Goal: Task Accomplishment & Management: Complete application form

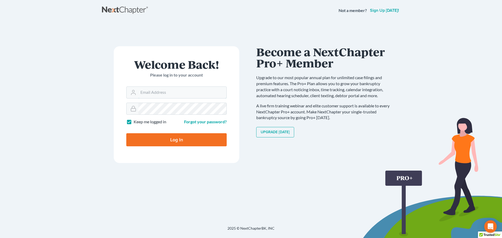
type input "[PERSON_NAME][EMAIL_ADDRESS][DOMAIN_NAME]"
click at [204, 140] on input "Log In" at bounding box center [176, 139] width 100 height 13
type input "Thinking..."
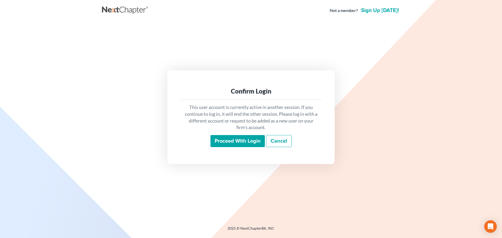
click at [230, 141] on input "Proceed with login" at bounding box center [238, 141] width 54 height 12
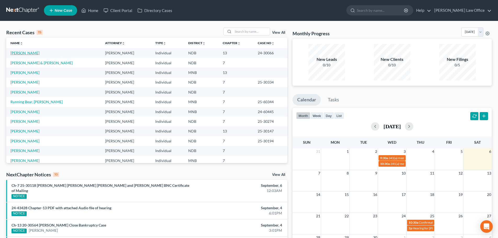
click at [28, 52] on link "[PERSON_NAME]" at bounding box center [24, 53] width 29 height 4
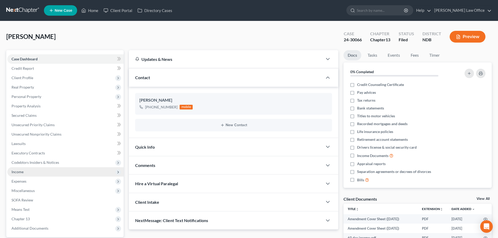
click at [39, 172] on span "Income" at bounding box center [65, 171] width 116 height 9
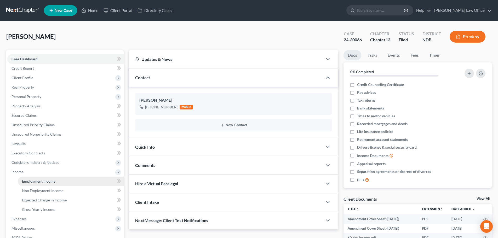
click at [34, 180] on span "Employment Income" at bounding box center [38, 181] width 33 height 4
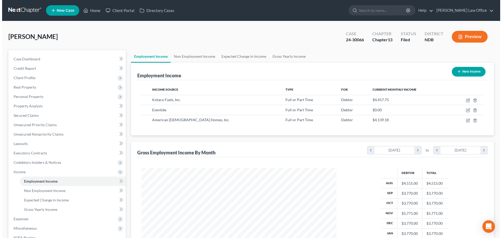
scroll to position [98, 206]
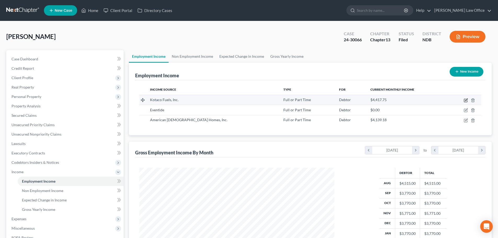
click at [466, 99] on icon "button" at bounding box center [466, 100] width 4 height 4
select select "0"
select select "29"
select select "2"
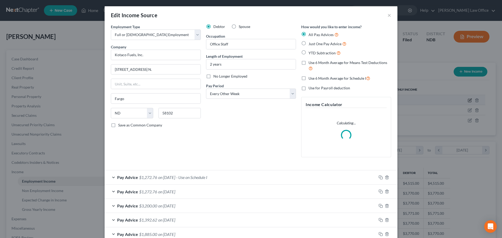
scroll to position [98, 208]
click at [214, 78] on label "No Longer Employed" at bounding box center [231, 76] width 34 height 5
click at [216, 77] on input "No Longer Employed" at bounding box center [217, 75] width 3 height 3
checkbox input "true"
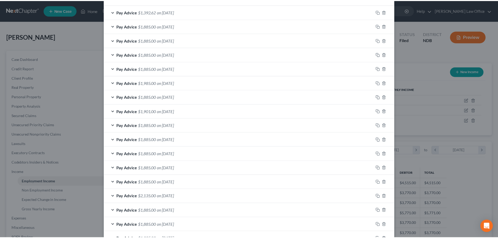
scroll to position [418, 0]
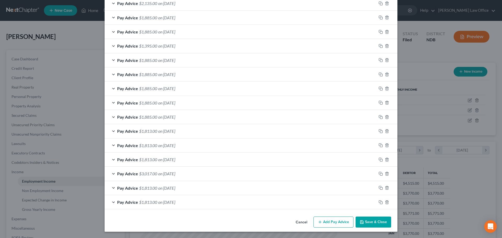
click at [366, 222] on button "Save & Close" at bounding box center [374, 222] width 36 height 11
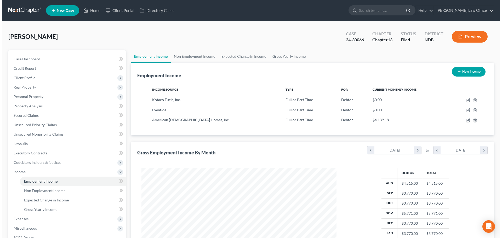
scroll to position [261571, 261463]
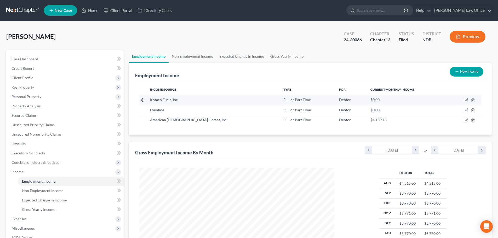
click at [465, 100] on icon "button" at bounding box center [466, 100] width 4 height 4
select select "0"
select select "29"
select select "2"
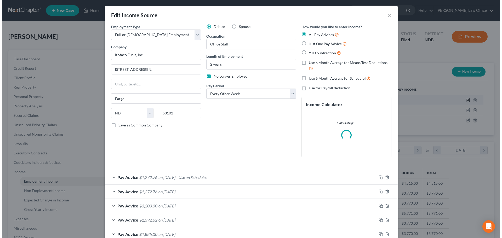
scroll to position [98, 208]
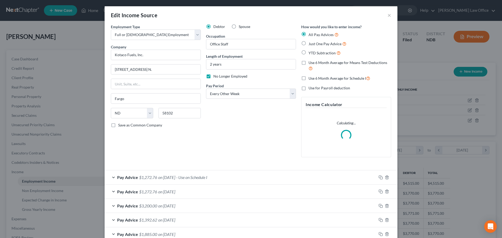
click at [214, 77] on label "No Longer Employed" at bounding box center [231, 76] width 34 height 5
click at [216, 77] on input "No Longer Employed" at bounding box center [217, 75] width 3 height 3
checkbox input "false"
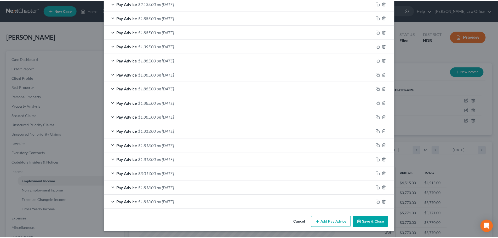
scroll to position [418, 0]
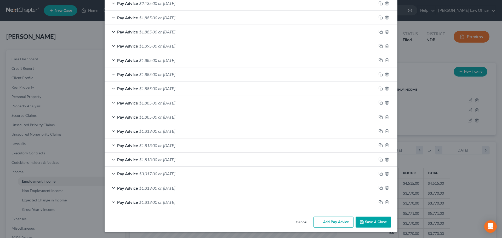
click at [366, 224] on button "Save & Close" at bounding box center [374, 222] width 36 height 11
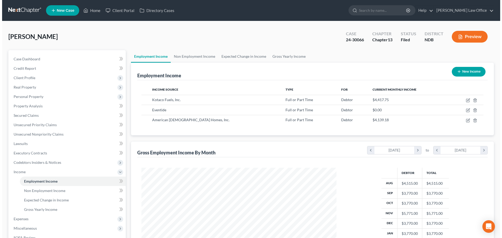
scroll to position [261571, 261463]
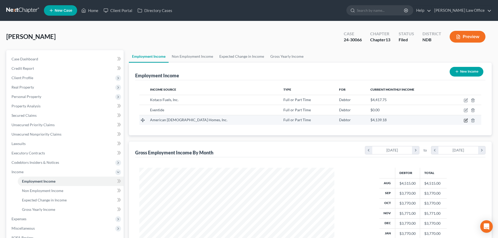
click at [466, 119] on icon "button" at bounding box center [465, 120] width 3 height 3
select select "0"
select select "29"
select select "2"
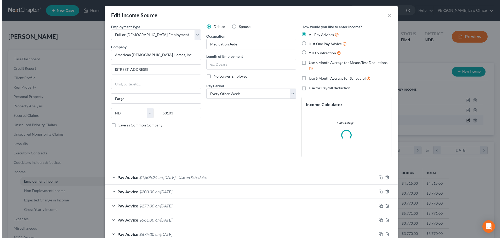
scroll to position [98, 208]
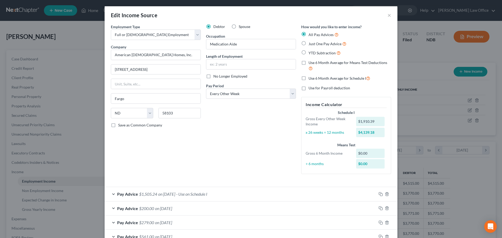
click at [214, 77] on label "No Longer Employed" at bounding box center [231, 76] width 34 height 5
click at [216, 77] on input "No Longer Employed" at bounding box center [217, 75] width 3 height 3
checkbox input "true"
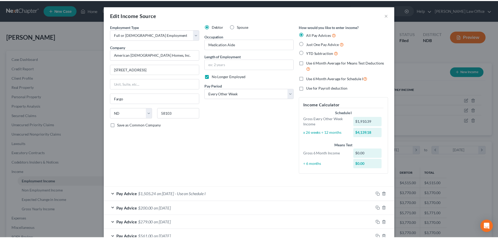
scroll to position [49, 0]
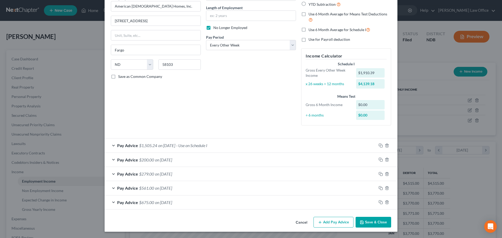
click at [364, 221] on button "Save & Close" at bounding box center [374, 222] width 36 height 11
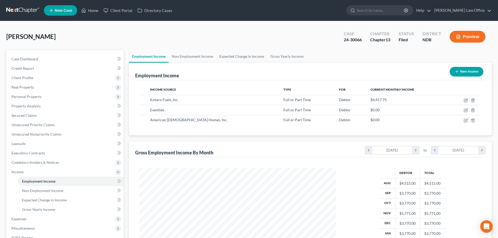
scroll to position [261571, 261463]
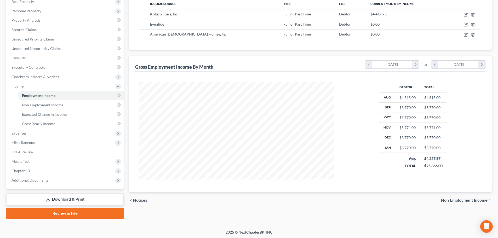
scroll to position [87, 0]
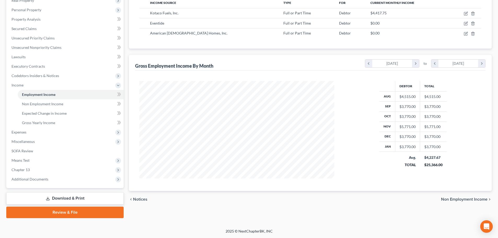
click at [55, 196] on link "Download & Print" at bounding box center [64, 199] width 117 height 12
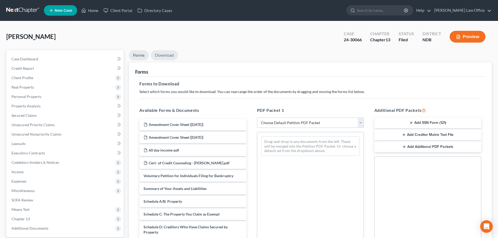
click at [170, 56] on link "Download" at bounding box center [164, 55] width 27 height 10
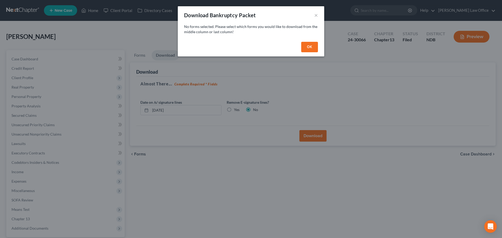
click at [310, 49] on button "OK" at bounding box center [309, 47] width 17 height 10
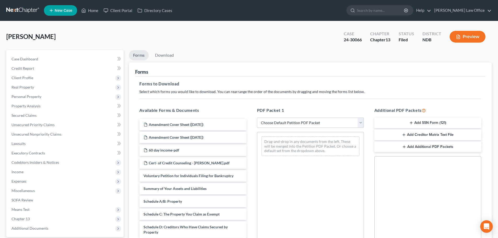
click at [362, 122] on select "Choose Default Petition PDF Packet Complete Bankruptcy Petition (all forms and …" at bounding box center [310, 123] width 107 height 10
select select "8"
click at [257, 118] on select "Choose Default Petition PDF Packet Complete Bankruptcy Petition (all forms and …" at bounding box center [310, 123] width 107 height 10
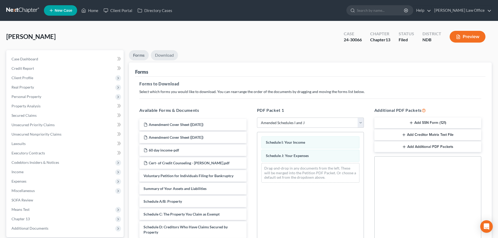
click at [156, 56] on link "Download" at bounding box center [164, 55] width 27 height 10
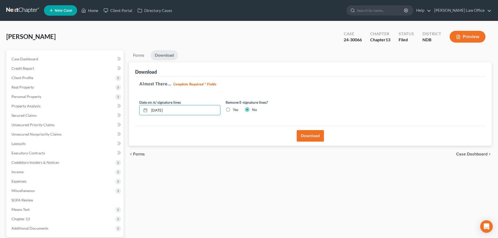
drag, startPoint x: 180, startPoint y: 112, endPoint x: 132, endPoint y: 113, distance: 47.6
click at [132, 113] on div "Download Almost There... Complete Required * Fields Date on /s/ signature lines…" at bounding box center [310, 105] width 363 height 84
click at [233, 108] on label "Yes" at bounding box center [235, 109] width 5 height 5
click at [235, 108] on input "Yes" at bounding box center [236, 108] width 3 height 3
radio input "true"
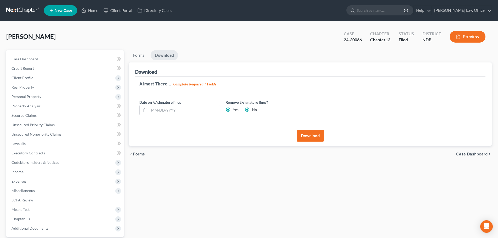
radio input "false"
click at [304, 138] on button "Download" at bounding box center [310, 136] width 27 height 12
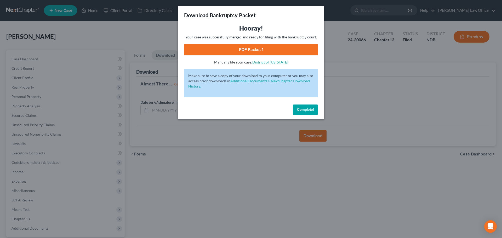
click at [248, 48] on link "PDF Packet 1" at bounding box center [251, 50] width 134 height 12
click at [302, 108] on span "Complete!" at bounding box center [305, 110] width 17 height 4
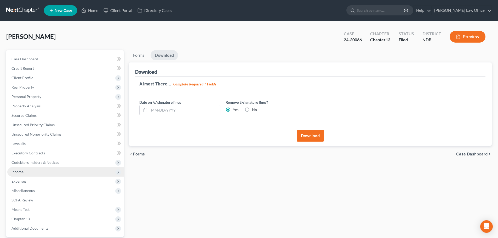
click at [25, 171] on span "Income" at bounding box center [65, 171] width 116 height 9
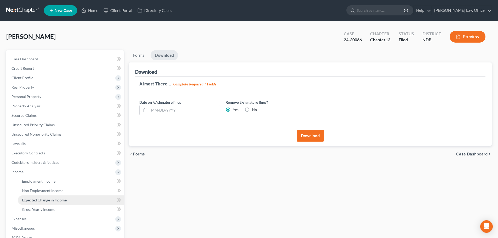
click at [36, 199] on span "Expected Change in Income" at bounding box center [44, 200] width 45 height 4
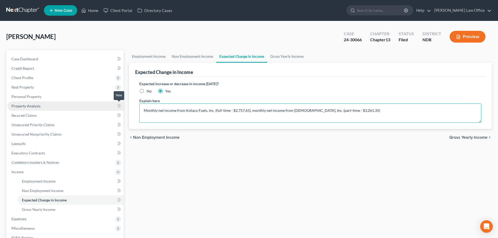
drag, startPoint x: 400, startPoint y: 111, endPoint x: 88, endPoint y: 110, distance: 311.4
click at [88, 110] on div "Petition Navigation Case Dashboard Payments Invoices Payments Payments Credit R…" at bounding box center [249, 177] width 491 height 255
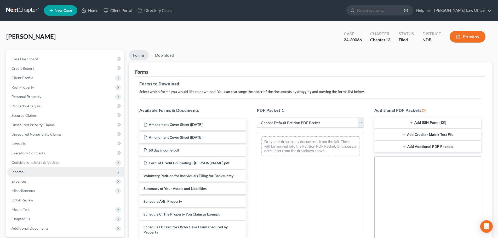
click at [16, 170] on span "Income" at bounding box center [18, 172] width 12 height 4
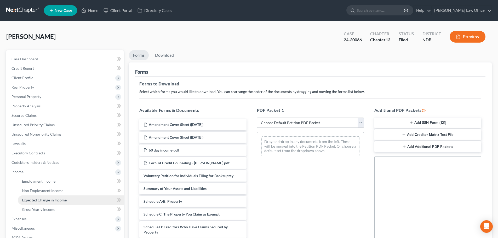
click at [32, 202] on span "Expected Change in Income" at bounding box center [44, 200] width 45 height 4
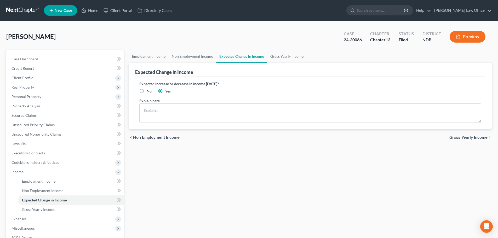
click at [147, 91] on label "No" at bounding box center [149, 91] width 5 height 5
click at [149, 91] on input "No" at bounding box center [150, 90] width 3 height 3
radio input "true"
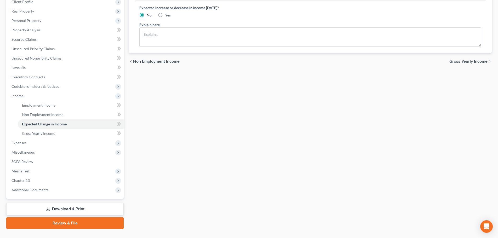
scroll to position [87, 0]
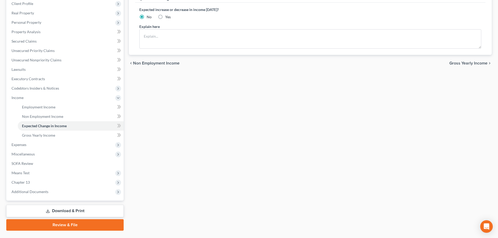
scroll to position [87, 0]
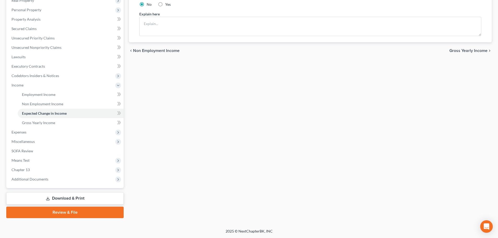
click at [54, 199] on link "Download & Print" at bounding box center [64, 199] width 117 height 12
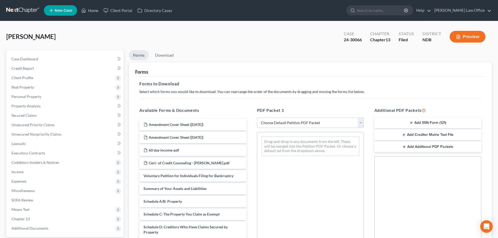
click at [360, 122] on select "Choose Default Petition PDF Packet Complete Bankruptcy Petition (all forms and …" at bounding box center [310, 123] width 107 height 10
select select "8"
click at [257, 118] on select "Choose Default Petition PDF Packet Complete Bankruptcy Petition (all forms and …" at bounding box center [310, 123] width 107 height 10
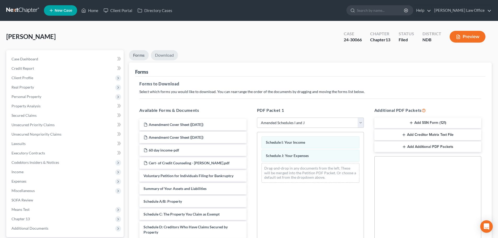
click at [167, 52] on link "Download" at bounding box center [164, 55] width 27 height 10
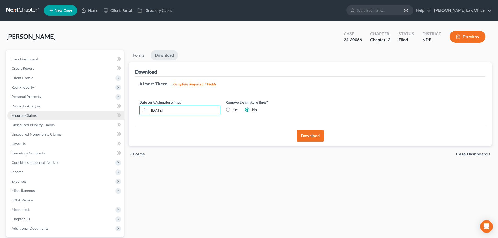
drag, startPoint x: 188, startPoint y: 110, endPoint x: 69, endPoint y: 112, distance: 119.9
click at [69, 112] on div "Petition Navigation Case Dashboard Payments Invoices Payments Payments Credit R…" at bounding box center [249, 158] width 491 height 217
click at [233, 110] on label "Yes" at bounding box center [235, 109] width 5 height 5
click at [235, 110] on input "Yes" at bounding box center [236, 108] width 3 height 3
radio input "true"
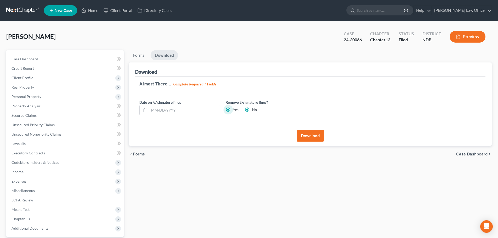
radio input "false"
click at [312, 137] on button "Download" at bounding box center [310, 136] width 27 height 12
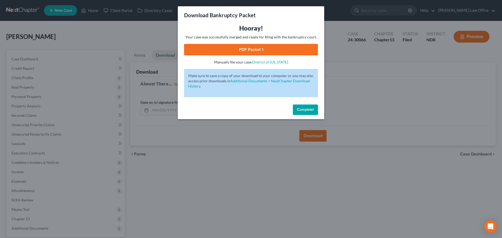
click at [260, 49] on link "PDF Packet 1" at bounding box center [251, 50] width 134 height 12
